Goal: Navigation & Orientation: Find specific page/section

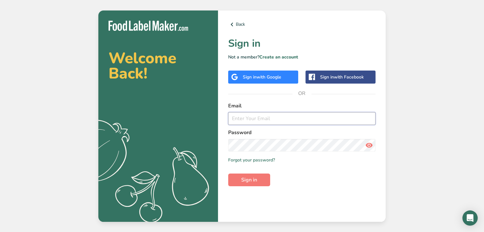
click at [288, 120] on input "email" at bounding box center [301, 118] width 147 height 13
click at [273, 120] on input "juicyj" at bounding box center [301, 118] width 147 height 13
type input "j"
type input "[EMAIL_ADDRESS][DOMAIN_NAME]"
click at [248, 177] on span "Sign in" at bounding box center [249, 180] width 16 height 8
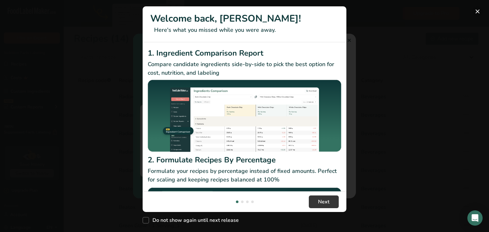
click at [476, 13] on button "New Features" at bounding box center [477, 11] width 10 height 10
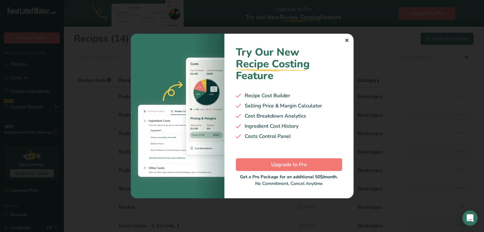
click at [345, 43] on div "✕" at bounding box center [346, 41] width 4 height 8
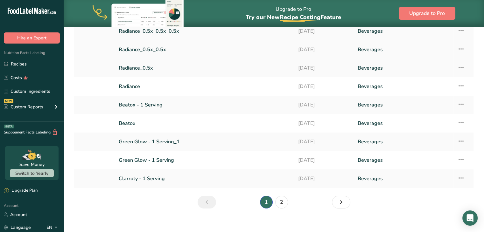
scroll to position [91, 0]
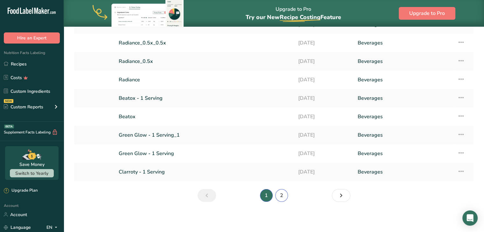
click at [280, 193] on link "2" at bounding box center [281, 195] width 13 height 13
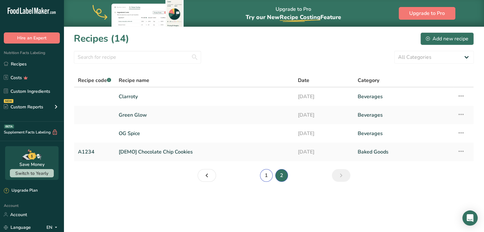
click at [264, 177] on link "1" at bounding box center [266, 175] width 13 height 13
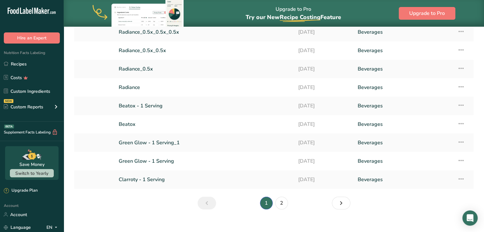
scroll to position [84, 0]
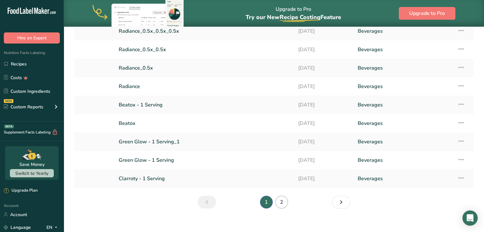
click at [284, 205] on link "2" at bounding box center [281, 202] width 13 height 13
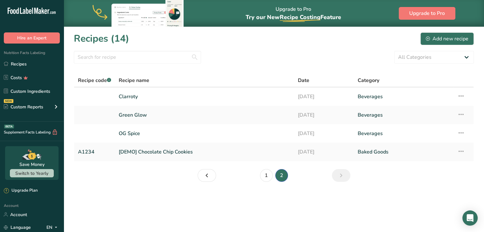
drag, startPoint x: 443, startPoint y: 203, endPoint x: 426, endPoint y: 220, distance: 24.1
drag, startPoint x: 426, startPoint y: 220, endPoint x: 435, endPoint y: 214, distance: 10.9
drag, startPoint x: 435, startPoint y: 214, endPoint x: 426, endPoint y: 224, distance: 13.3
